Goal: Information Seeking & Learning: Learn about a topic

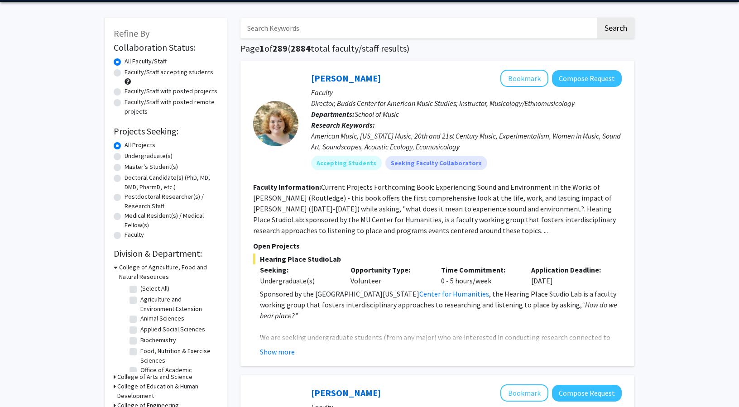
scroll to position [34, 0]
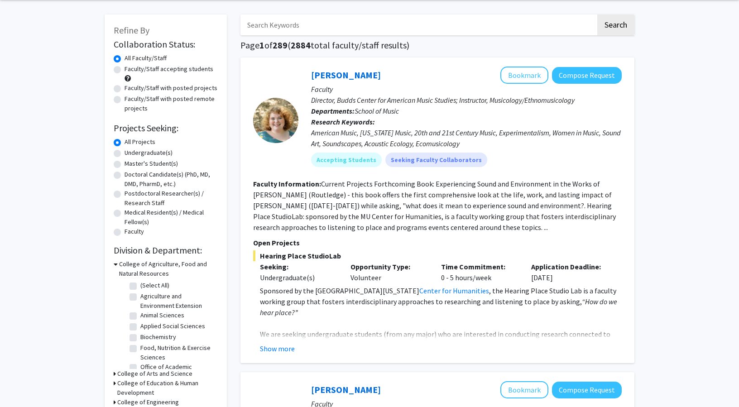
click at [140, 154] on label "Undergraduate(s)" at bounding box center [149, 153] width 48 height 10
click at [130, 154] on input "Undergraduate(s)" at bounding box center [128, 151] width 6 height 6
radio input "true"
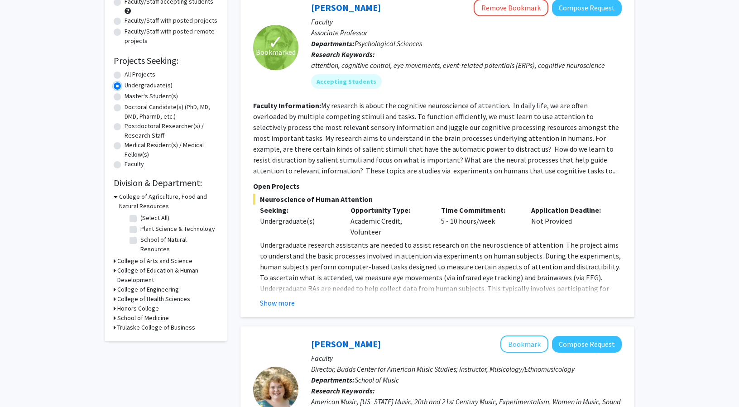
scroll to position [106, 0]
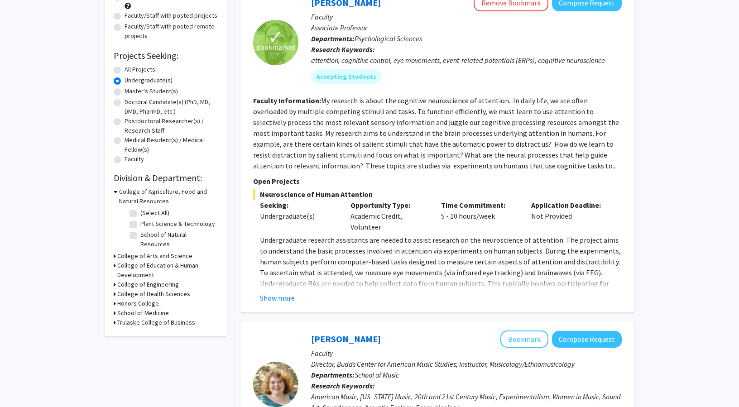
click at [117, 192] on icon at bounding box center [116, 192] width 4 height 10
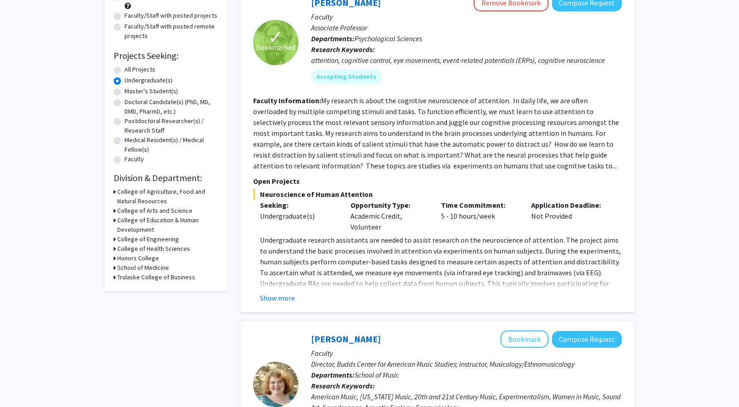
click at [114, 209] on icon at bounding box center [115, 211] width 2 height 10
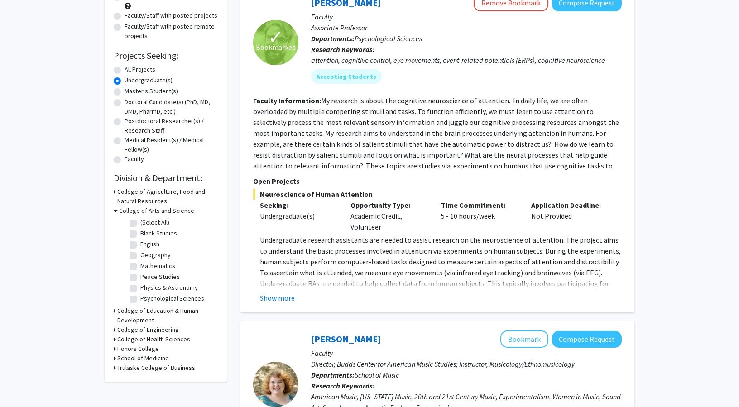
click at [140, 219] on label "(Select All)" at bounding box center [154, 223] width 29 height 10
click at [140, 219] on input "(Select All)" at bounding box center [143, 221] width 6 height 6
checkbox input "true"
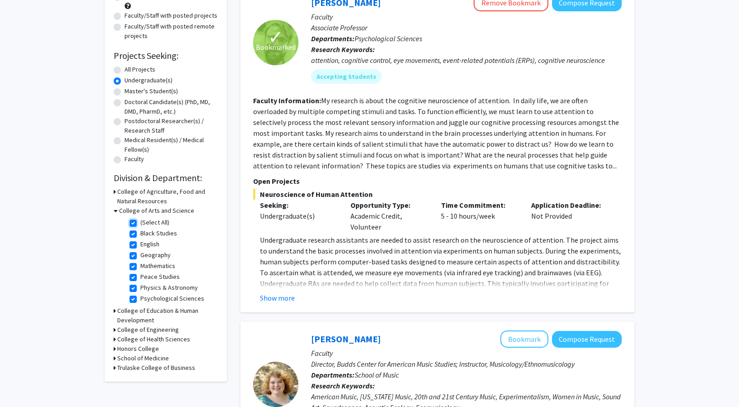
checkbox input "true"
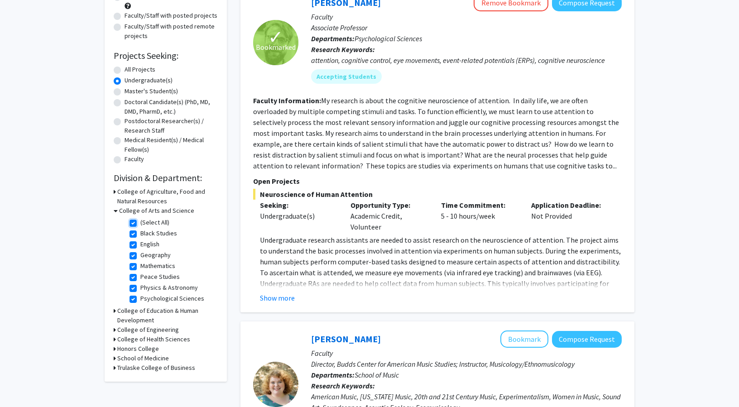
checkbox input "true"
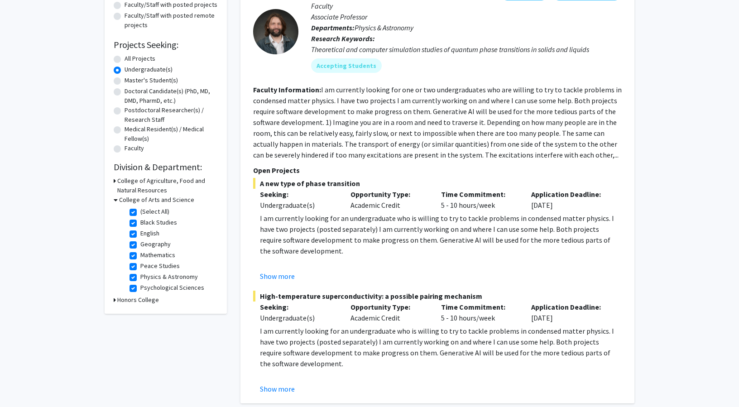
scroll to position [118, 0]
click at [138, 300] on h3 "Honors College" at bounding box center [138, 300] width 42 height 10
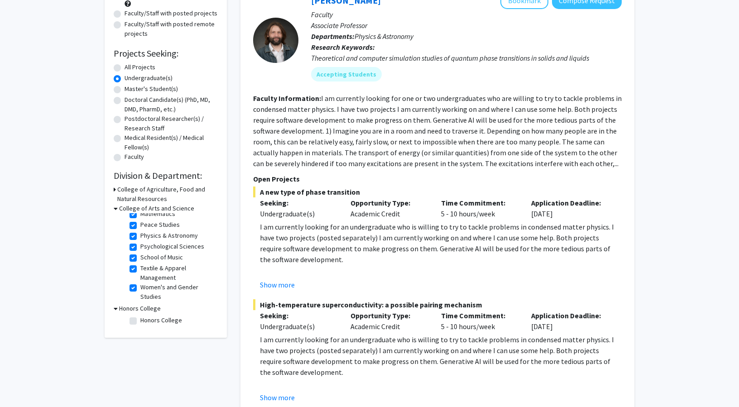
click at [145, 240] on label "Physics & Astronomy" at bounding box center [169, 236] width 58 height 10
click at [145, 237] on input "Physics & Astronomy" at bounding box center [143, 234] width 6 height 6
checkbox input "false"
checkbox input "true"
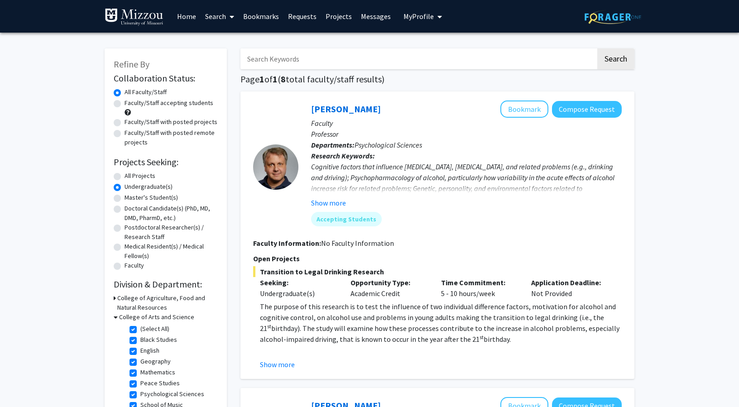
click at [416, 18] on span "My Profile" at bounding box center [419, 16] width 30 height 9
click at [433, 49] on span "View Profile" at bounding box center [460, 52] width 55 height 10
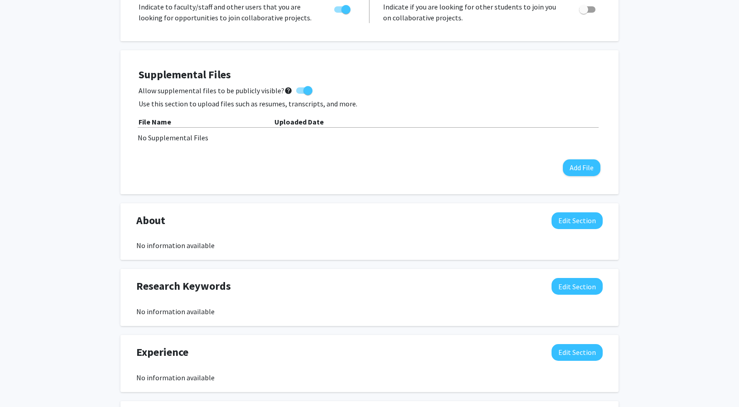
scroll to position [206, 0]
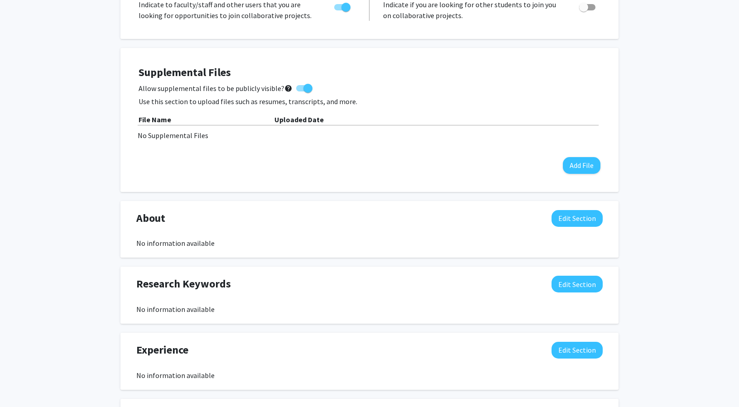
click at [177, 131] on div "No Supplemental Files" at bounding box center [370, 135] width 464 height 11
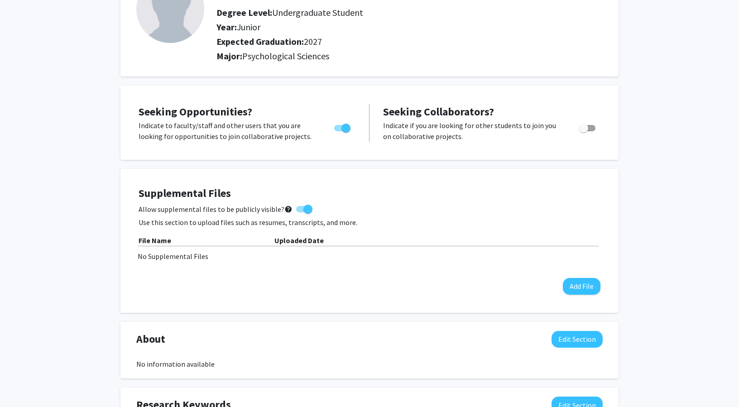
scroll to position [0, 0]
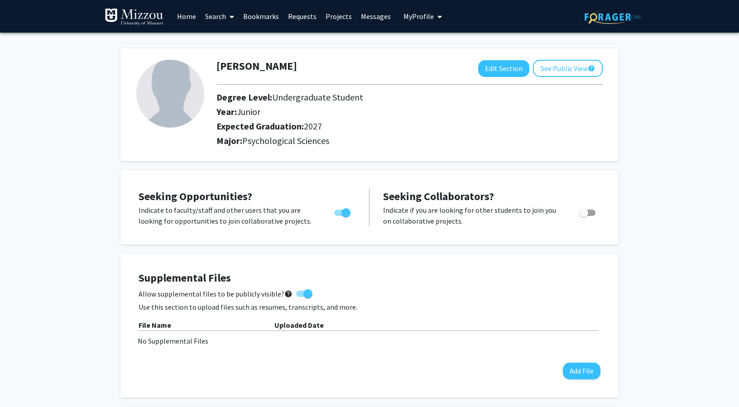
click at [188, 17] on link "Home" at bounding box center [187, 16] width 28 height 32
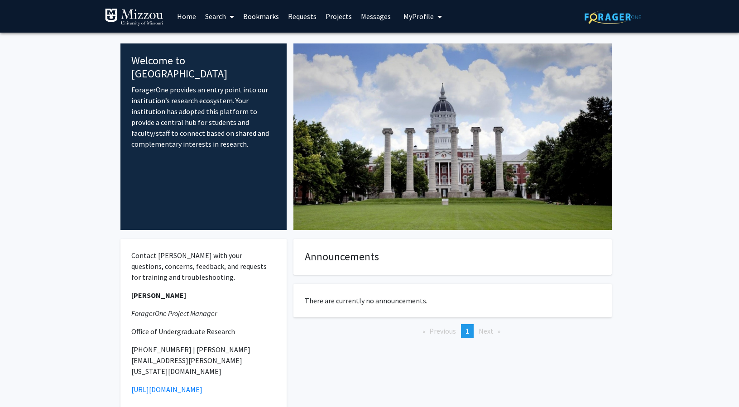
click at [335, 15] on link "Projects" at bounding box center [338, 16] width 35 height 32
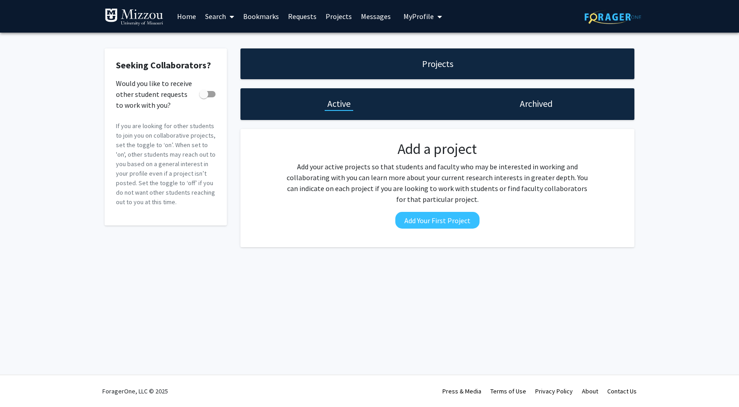
click at [335, 15] on link "Projects" at bounding box center [338, 16] width 35 height 32
click at [215, 16] on link "Search" at bounding box center [220, 16] width 38 height 32
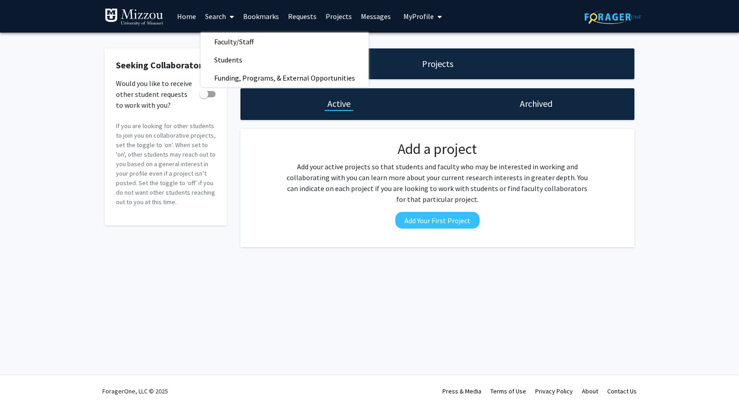
click at [215, 16] on link "Search" at bounding box center [220, 16] width 38 height 32
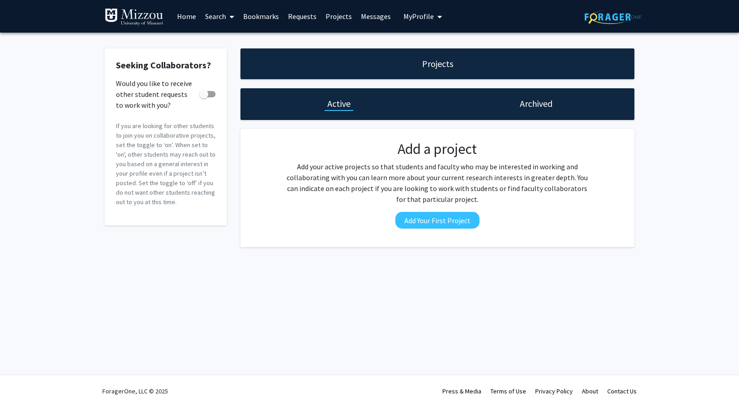
click at [215, 16] on link "Search" at bounding box center [220, 16] width 38 height 32
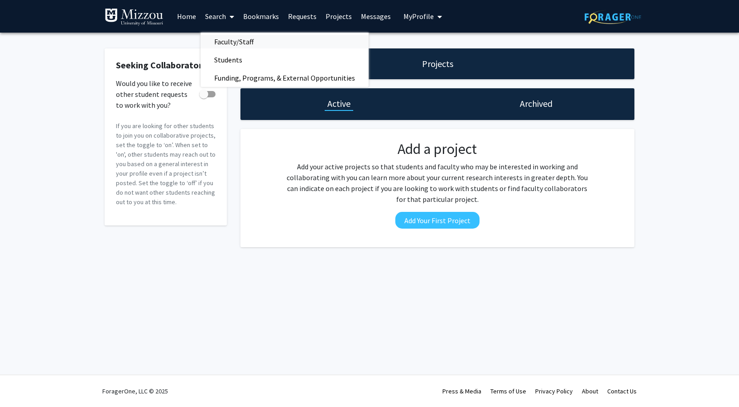
click at [220, 43] on span "Faculty/Staff" at bounding box center [234, 42] width 67 height 18
